Goal: Navigation & Orientation: Find specific page/section

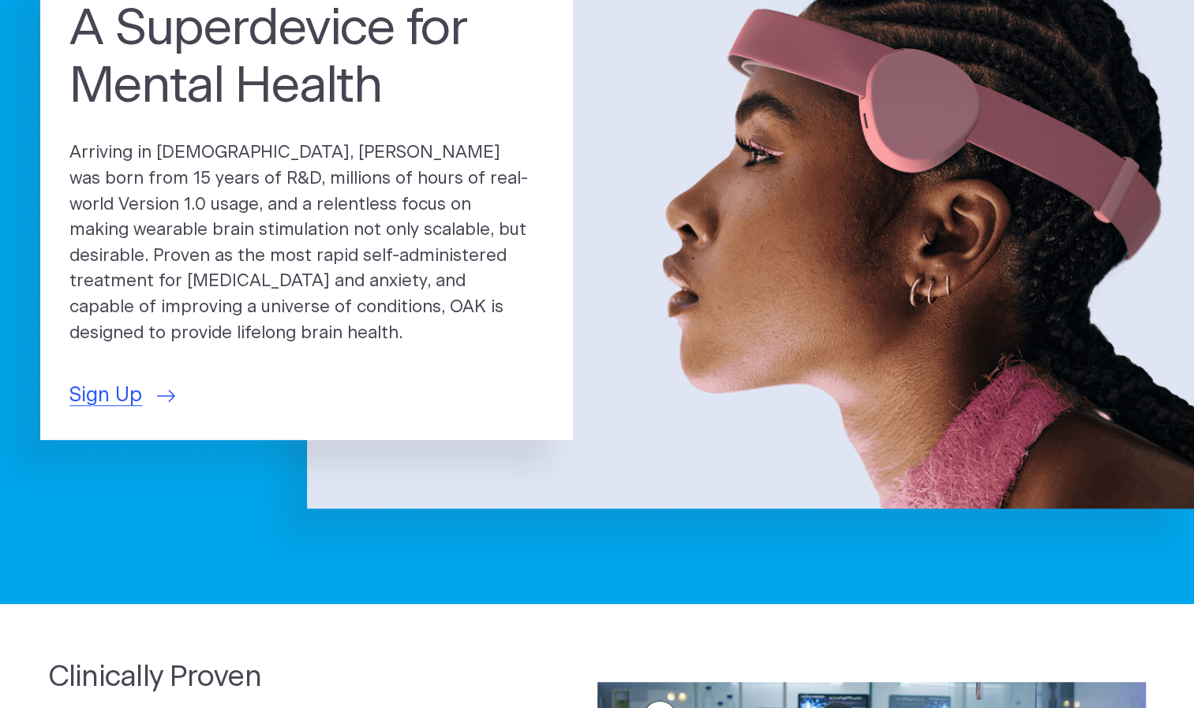
scroll to position [158, 0]
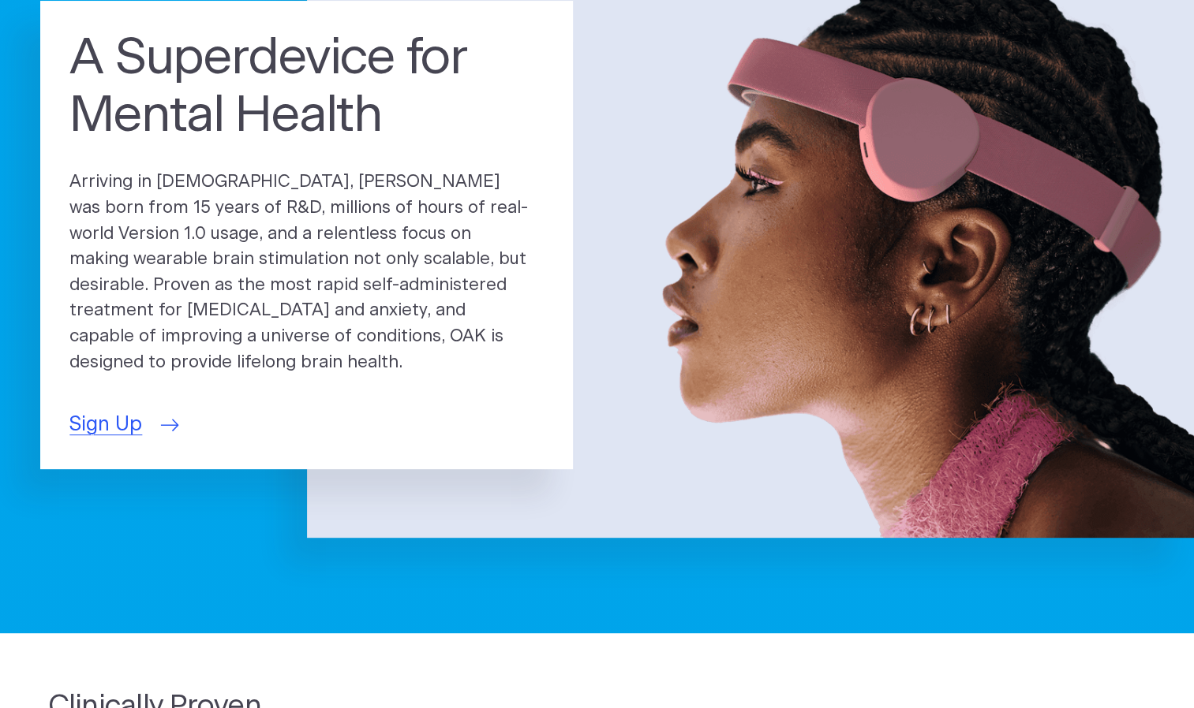
click at [110, 415] on span "Sign Up" at bounding box center [105, 425] width 73 height 30
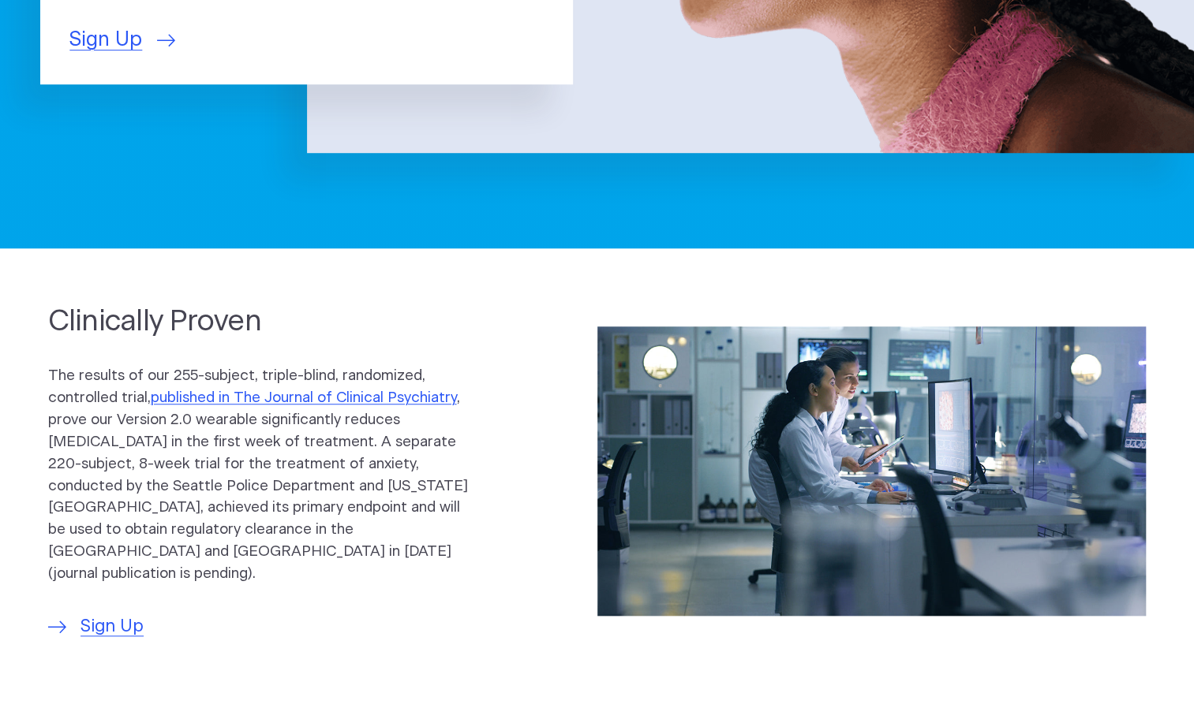
scroll to position [710, 0]
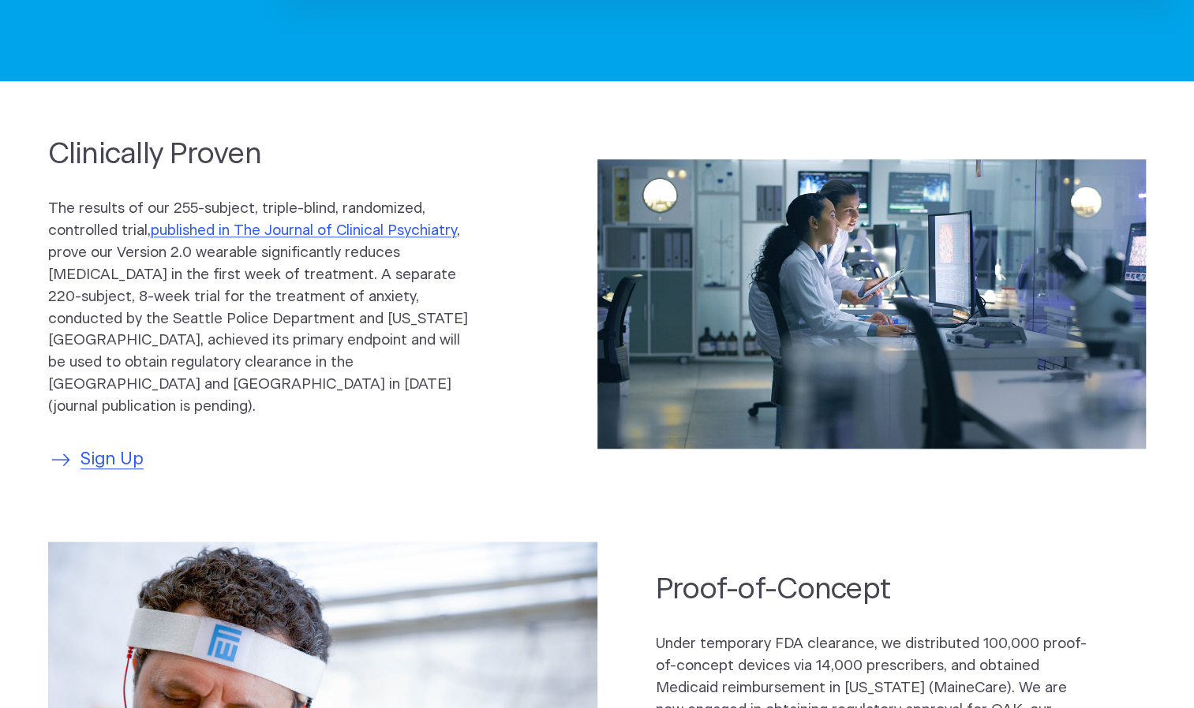
click at [111, 447] on span "Sign Up" at bounding box center [111, 460] width 63 height 26
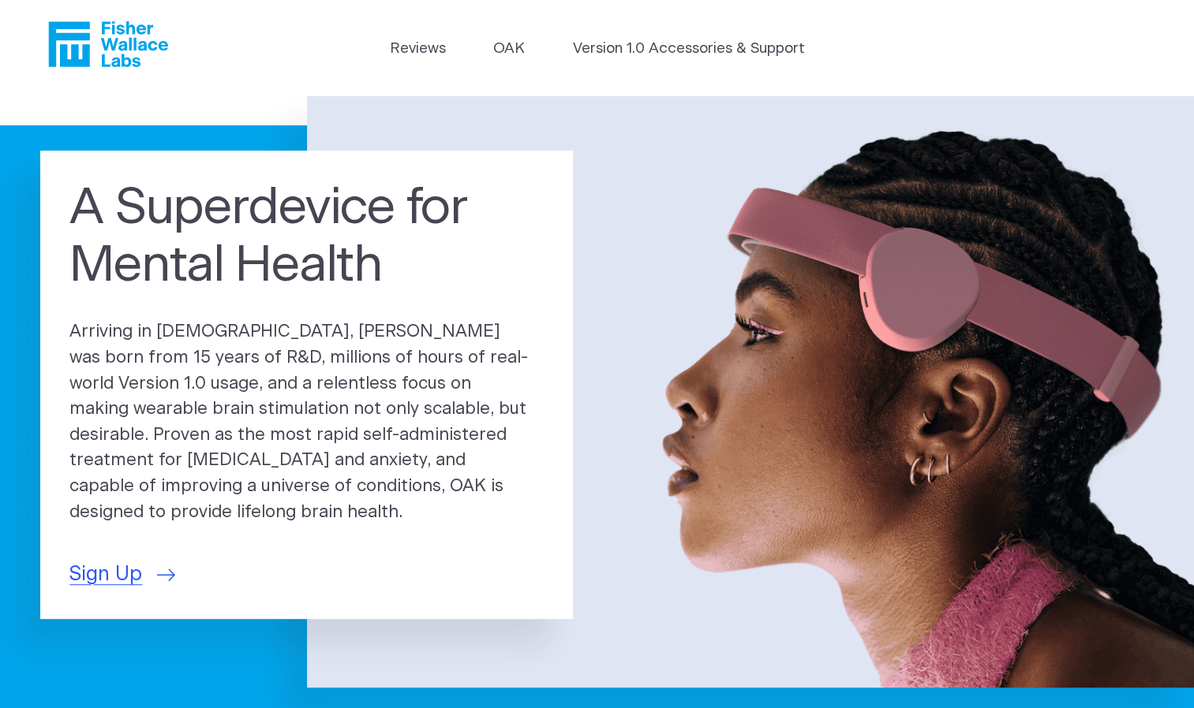
scroll to position [0, 0]
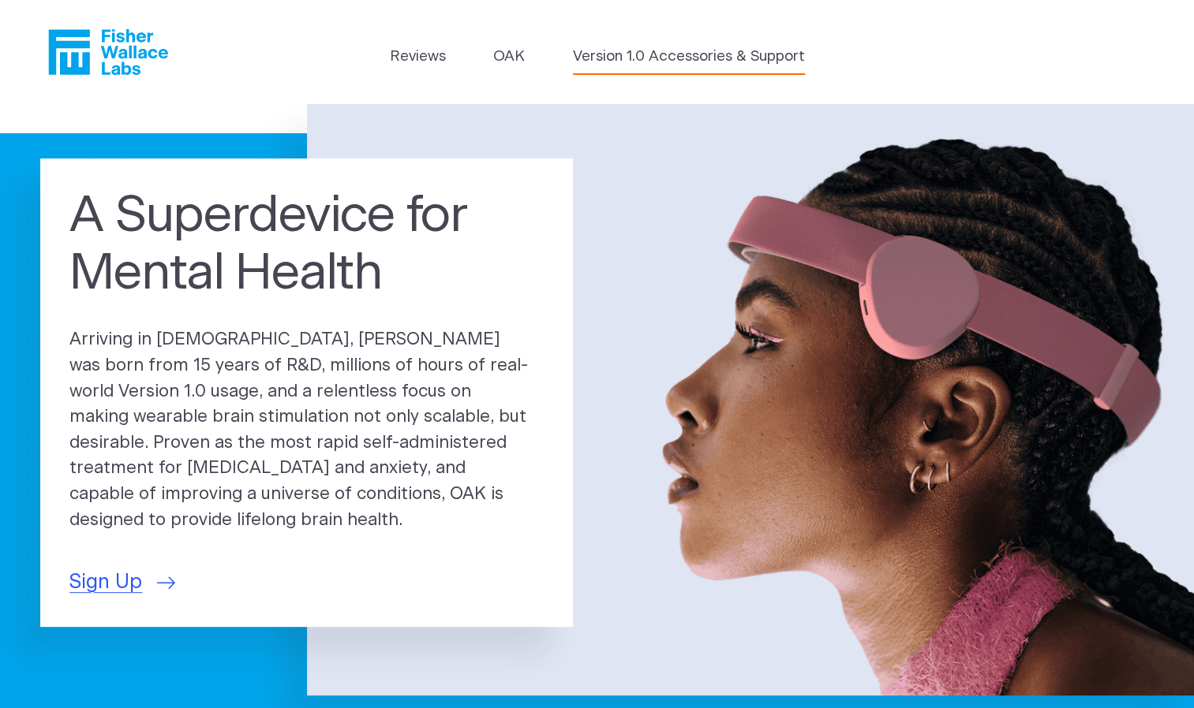
click at [595, 58] on link "Version 1.0 Accessories & Support" at bounding box center [689, 57] width 232 height 22
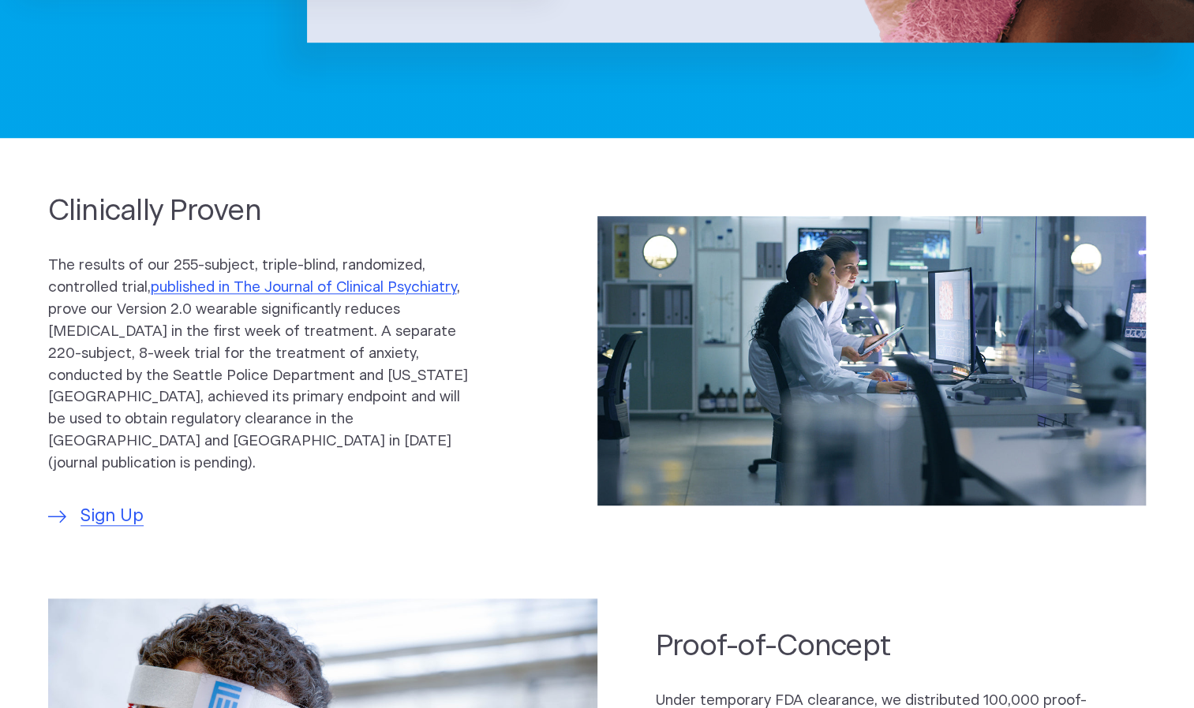
scroll to position [710, 0]
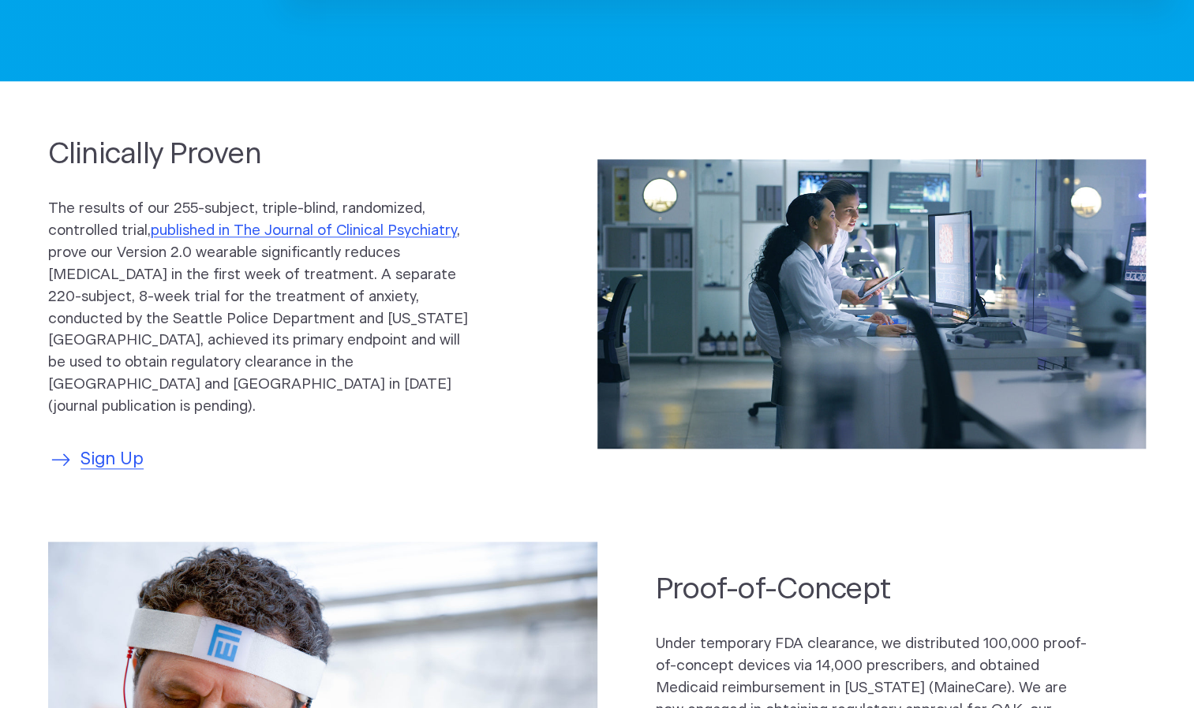
click at [118, 447] on span "Sign Up" at bounding box center [111, 460] width 63 height 26
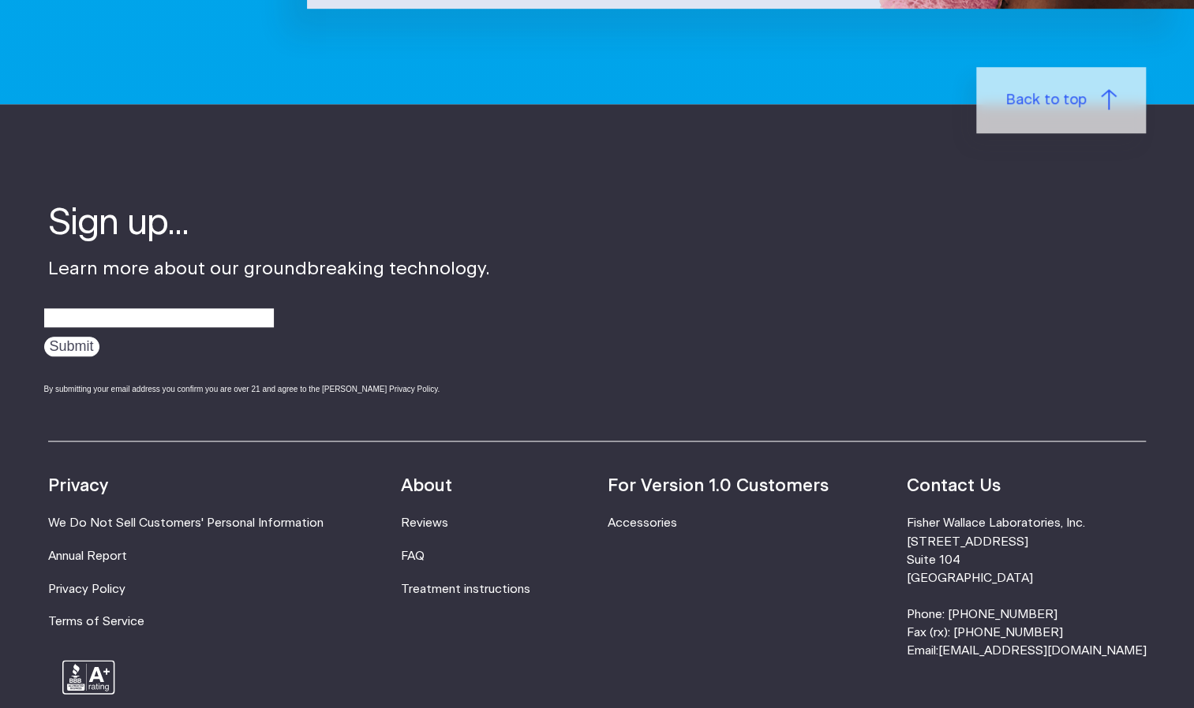
scroll to position [710, 0]
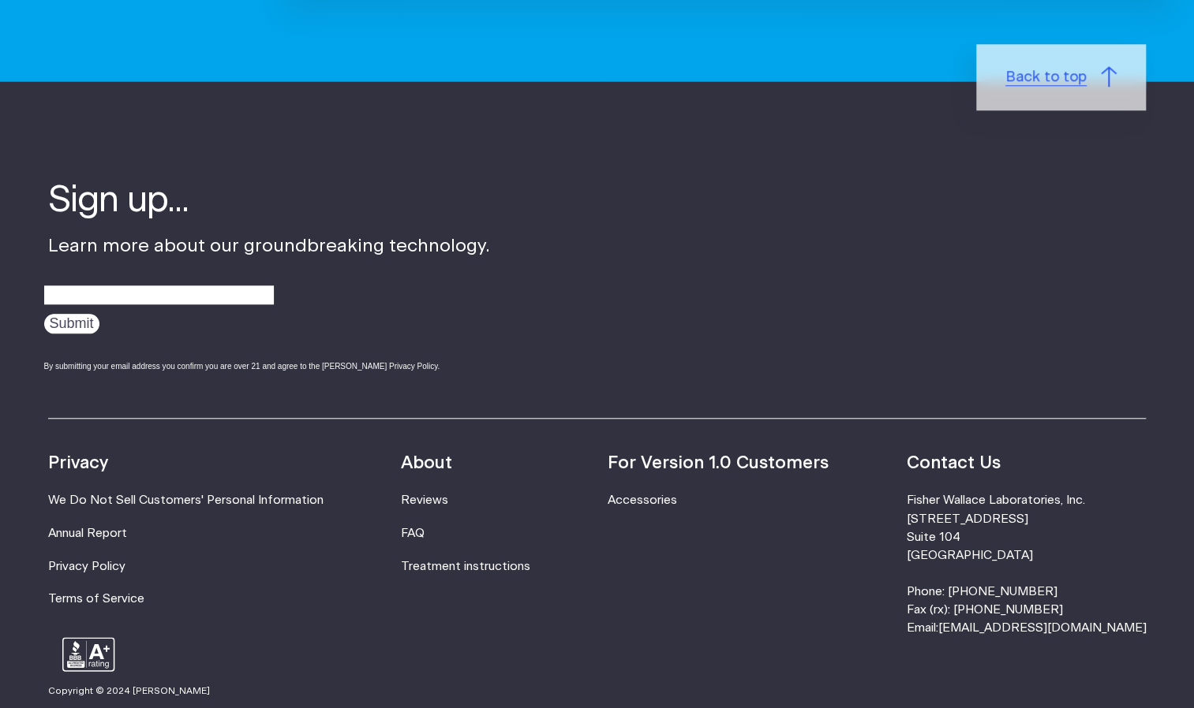
click at [1024, 79] on span "Back to top" at bounding box center [1045, 77] width 81 height 22
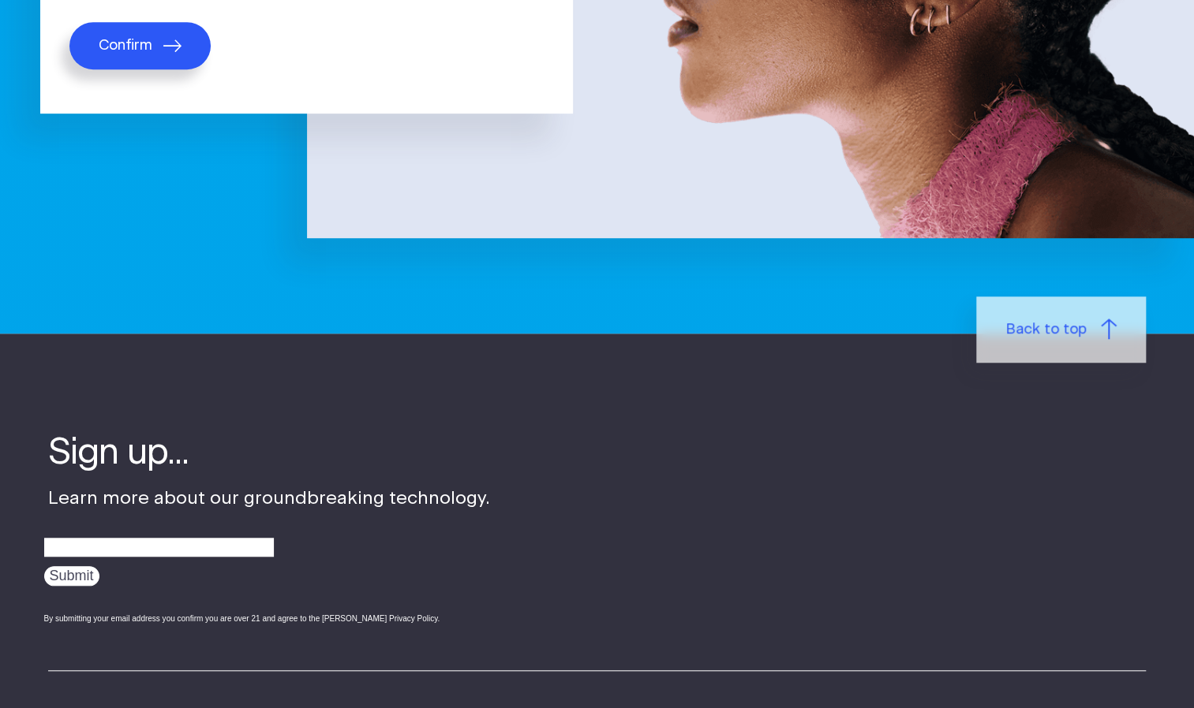
scroll to position [552, 0]
